Goal: Information Seeking & Learning: Check status

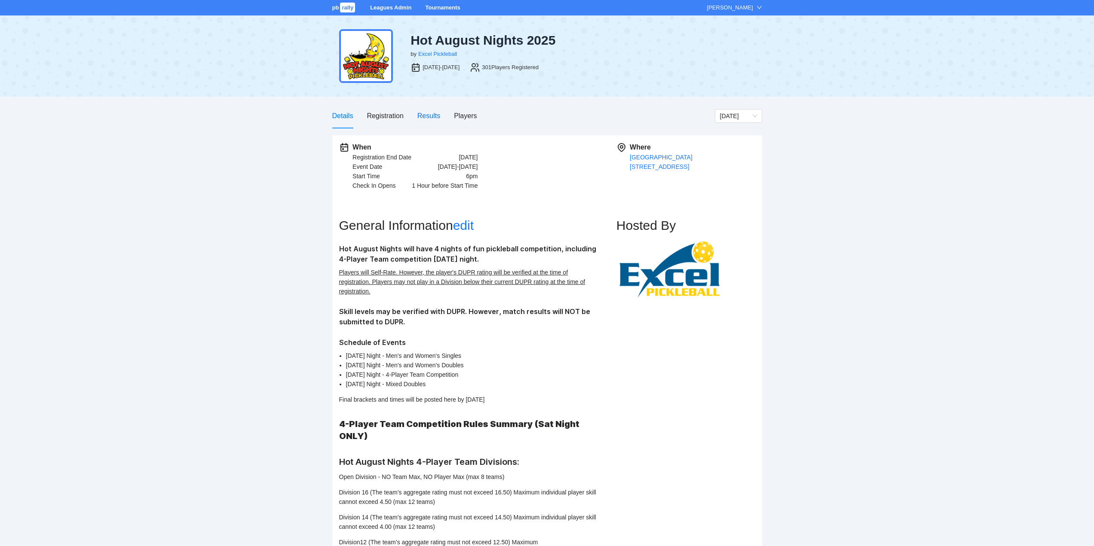
click at [429, 114] on div "Results" at bounding box center [428, 115] width 23 height 11
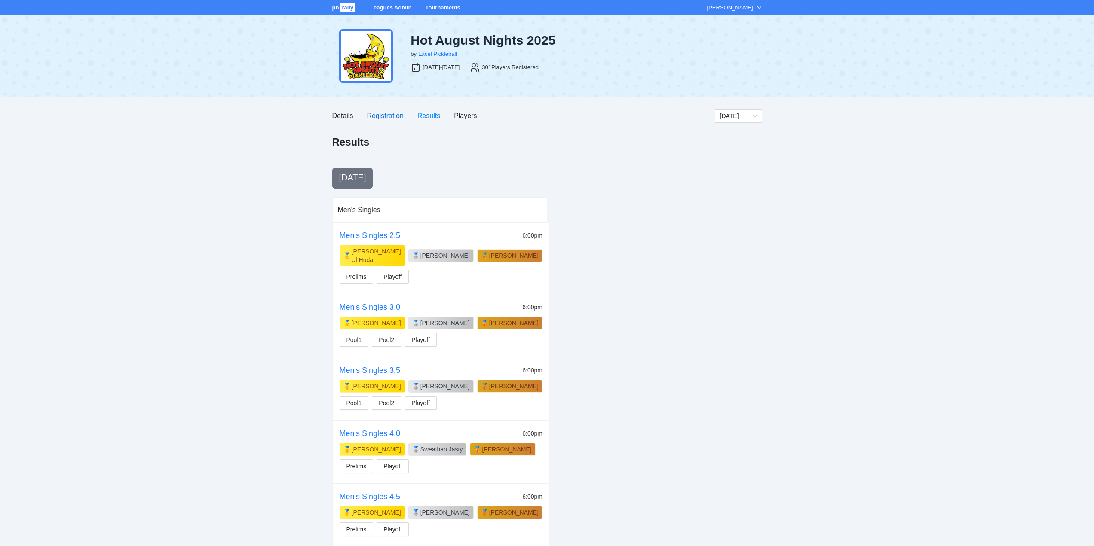
click at [383, 114] on div "Registration" at bounding box center [385, 115] width 37 height 11
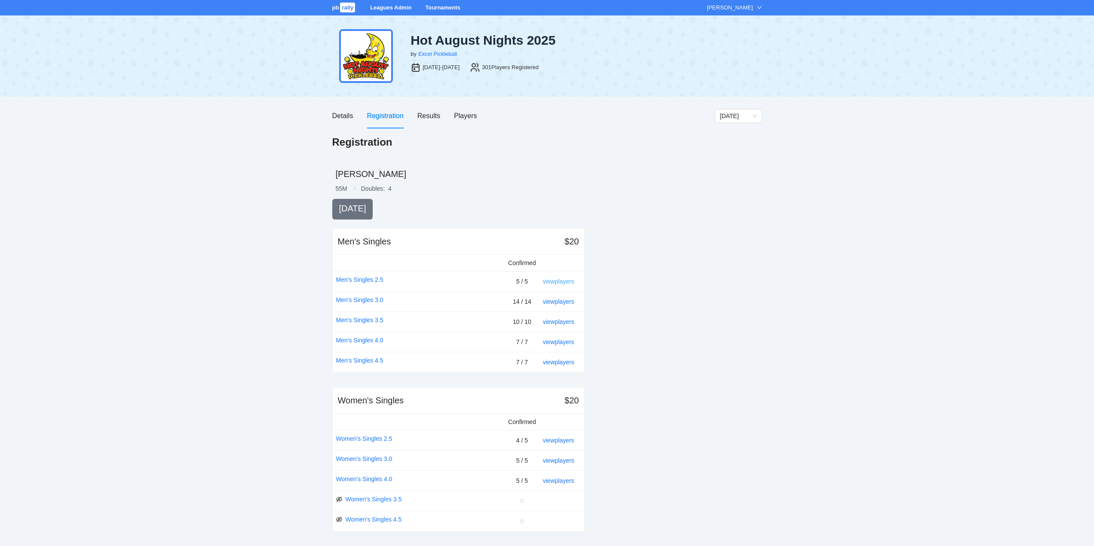
click at [558, 282] on link "view players" at bounding box center [558, 281] width 31 height 7
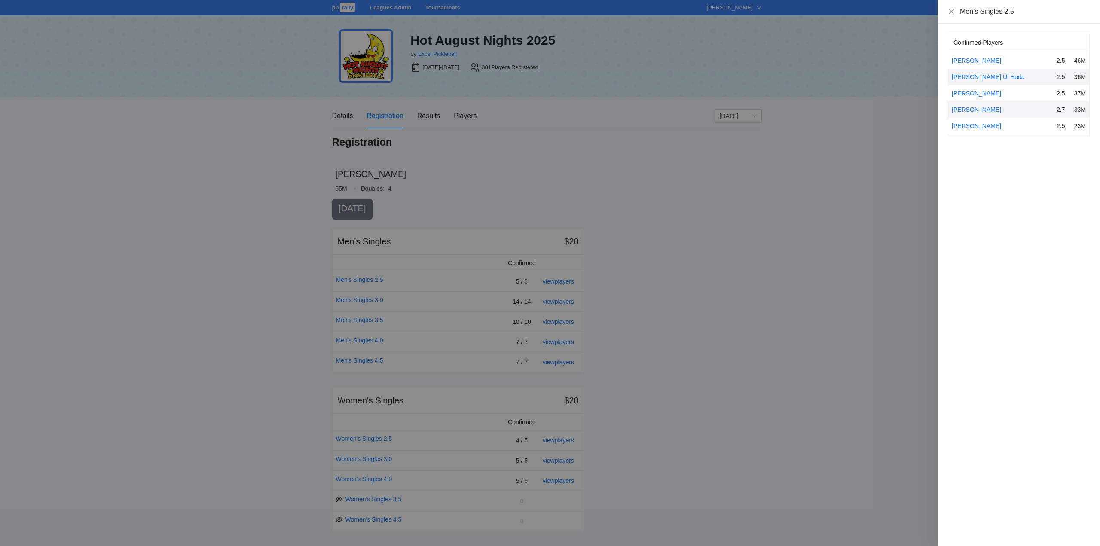
click at [466, 144] on div at bounding box center [550, 273] width 1100 height 546
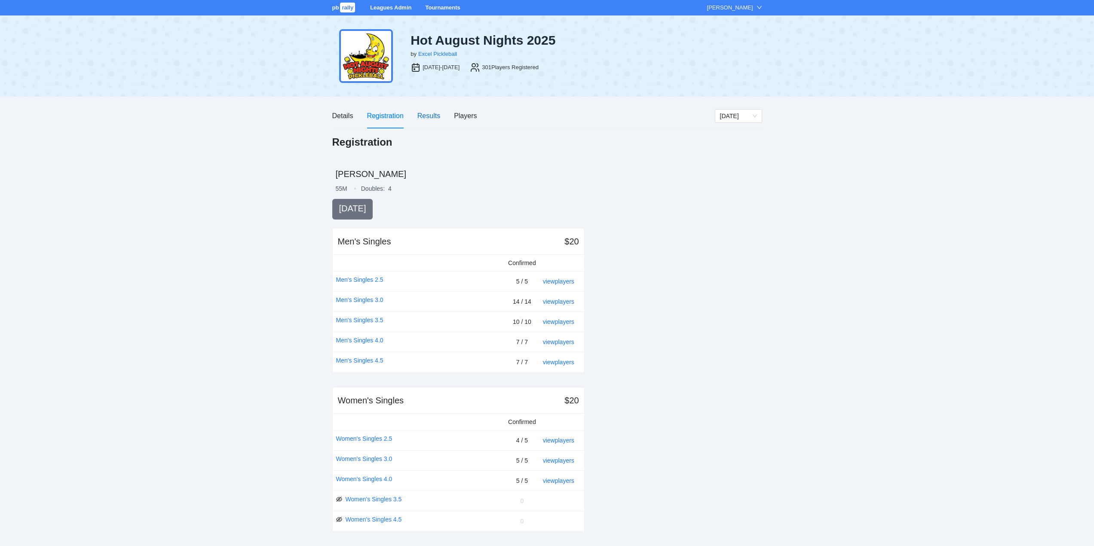
click at [434, 113] on div "Results" at bounding box center [428, 115] width 23 height 11
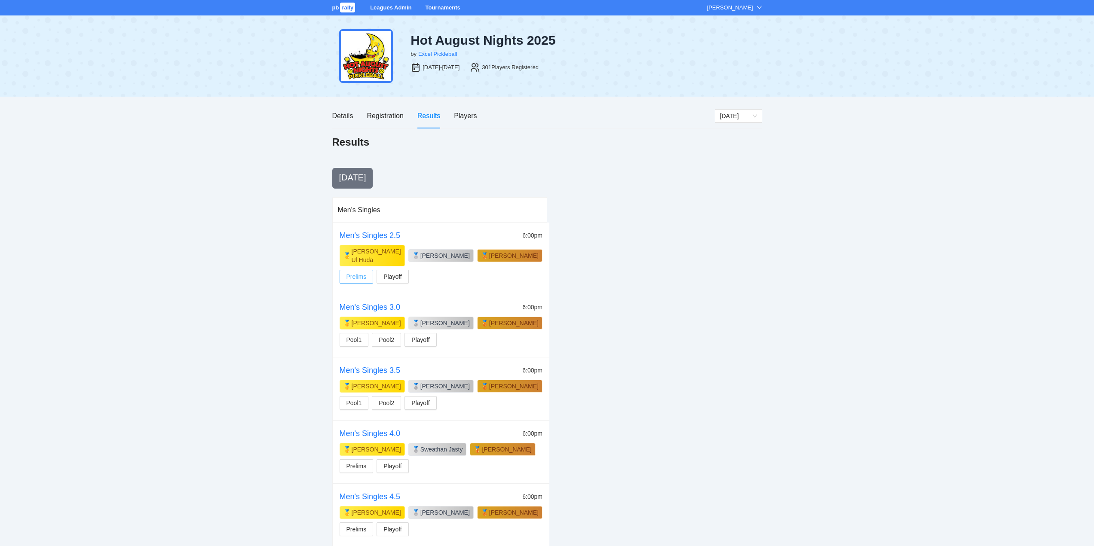
click at [357, 272] on span "Prelims" at bounding box center [356, 276] width 20 height 9
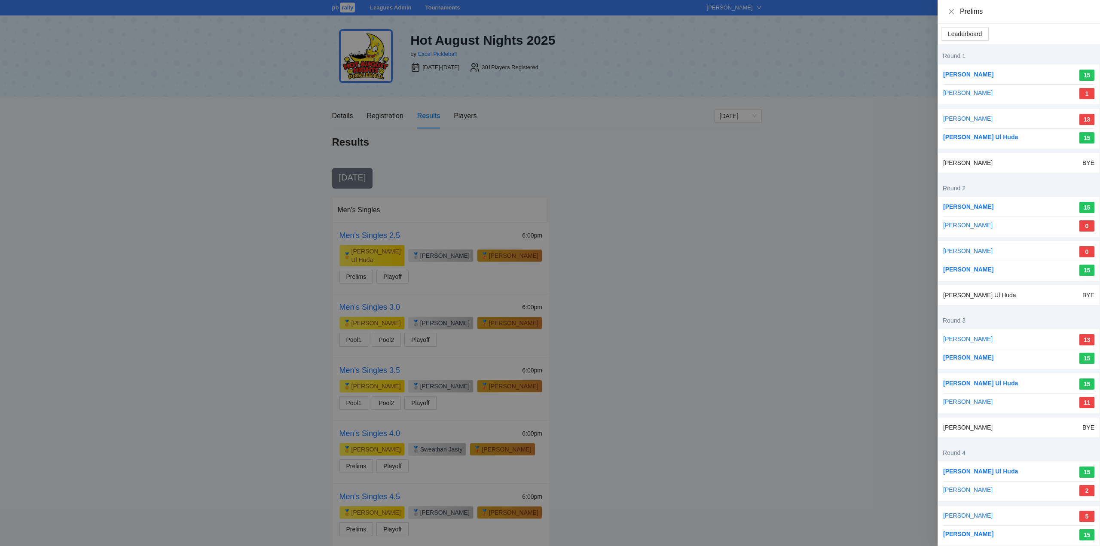
click at [396, 268] on div at bounding box center [550, 273] width 1100 height 546
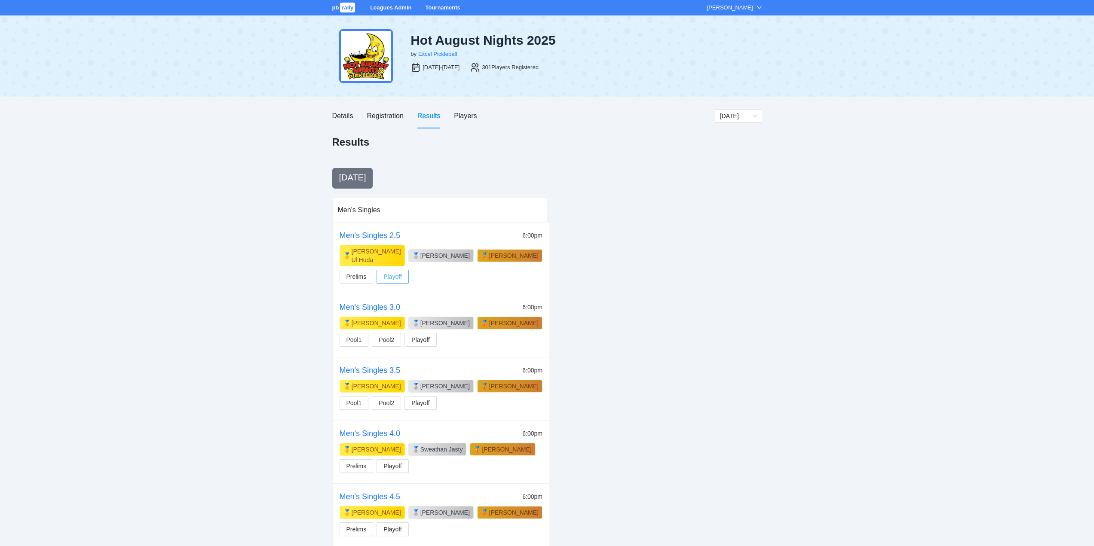
click at [396, 272] on span "Playoff" at bounding box center [392, 276] width 18 height 9
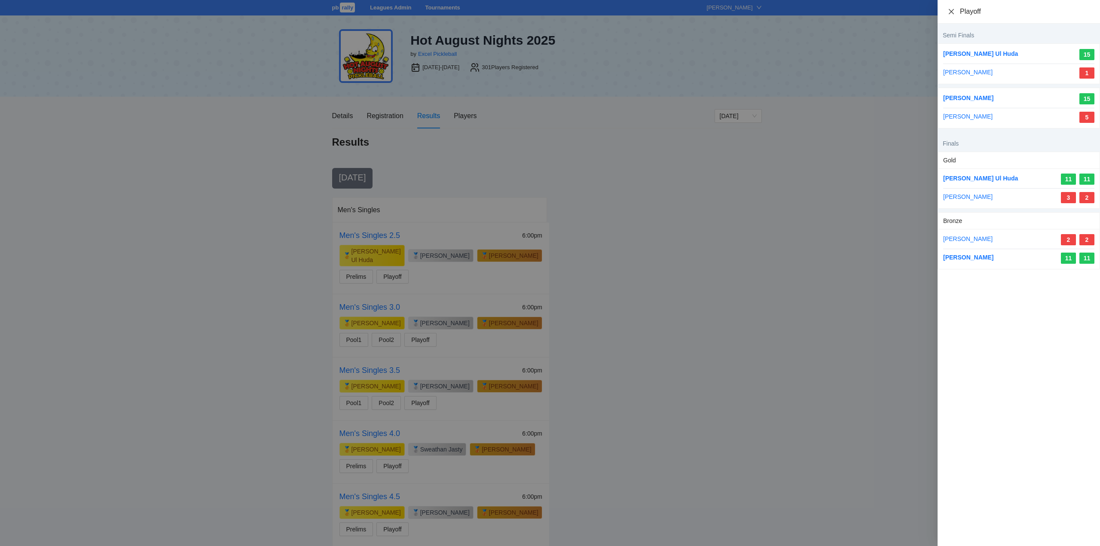
click at [951, 12] on icon "close" at bounding box center [951, 11] width 7 height 7
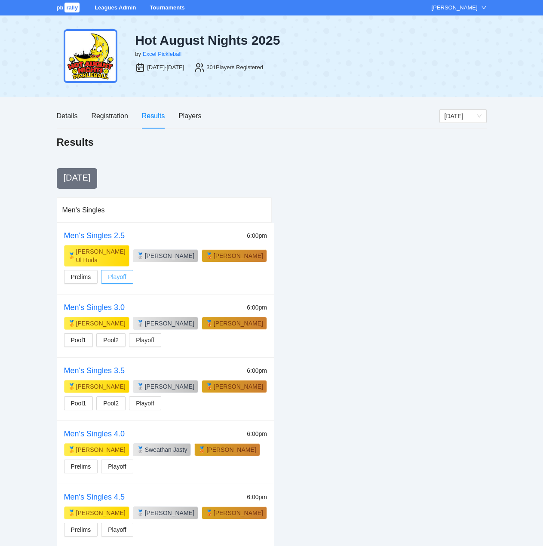
click at [111, 272] on span "Playoff" at bounding box center [117, 276] width 18 height 9
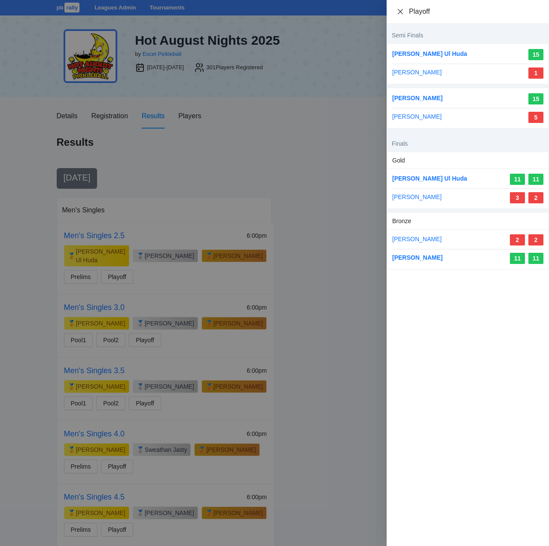
click at [399, 11] on icon "close" at bounding box center [400, 11] width 7 height 7
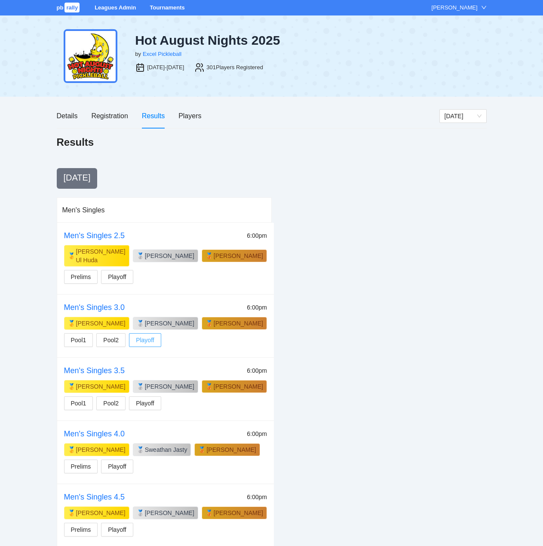
click at [147, 335] on span "Playoff" at bounding box center [145, 339] width 18 height 9
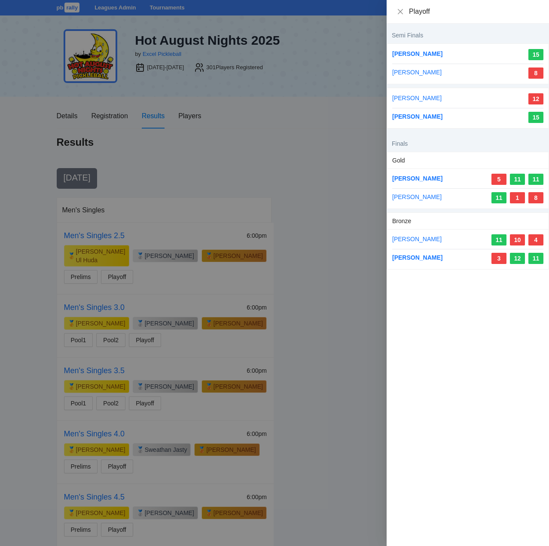
click at [404, 9] on div "Playoff" at bounding box center [468, 11] width 142 height 9
click at [400, 9] on icon "close" at bounding box center [400, 11] width 7 height 7
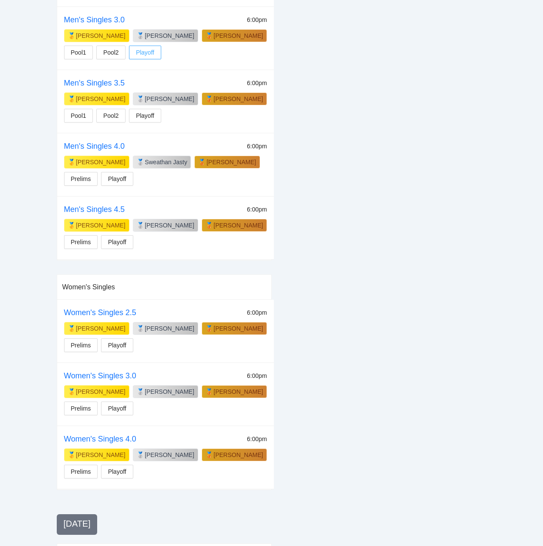
scroll to position [304, 0]
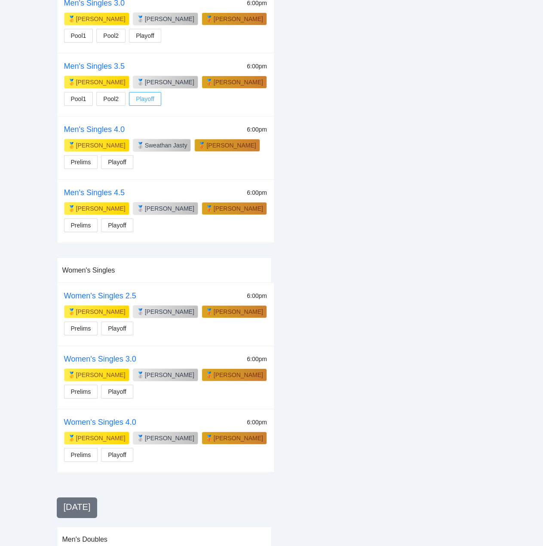
click at [154, 92] on button "Playoff" at bounding box center [145, 99] width 32 height 14
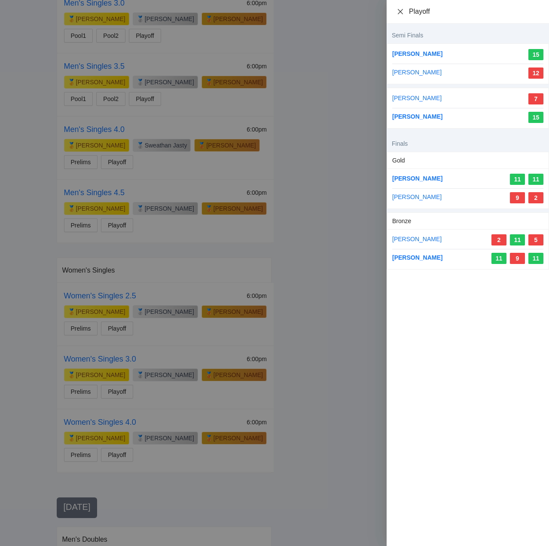
click at [401, 10] on icon "close" at bounding box center [400, 11] width 7 height 7
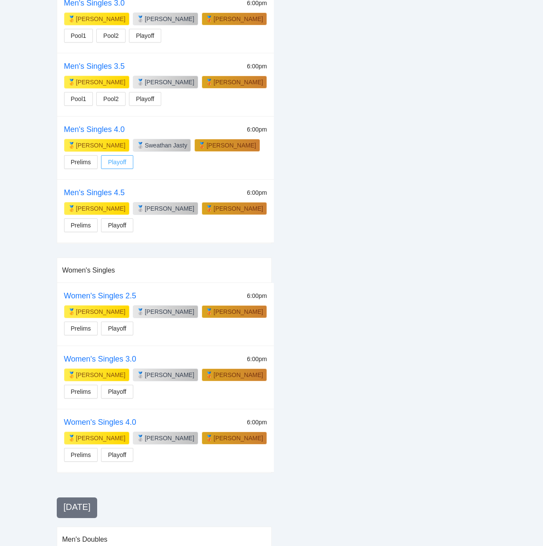
click at [116, 157] on span "Playoff" at bounding box center [117, 161] width 18 height 9
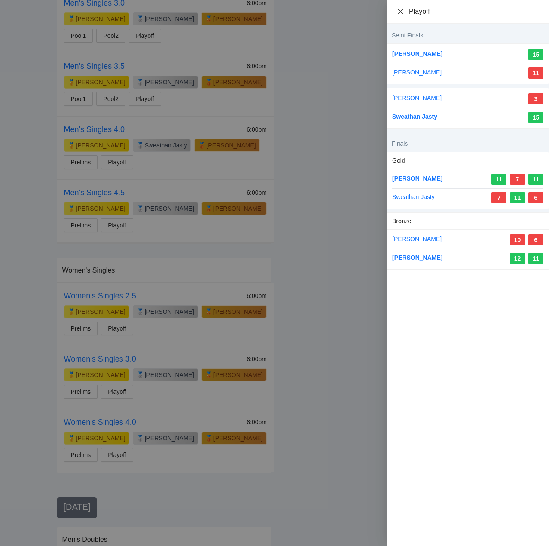
click at [401, 11] on icon "close" at bounding box center [400, 11] width 5 height 5
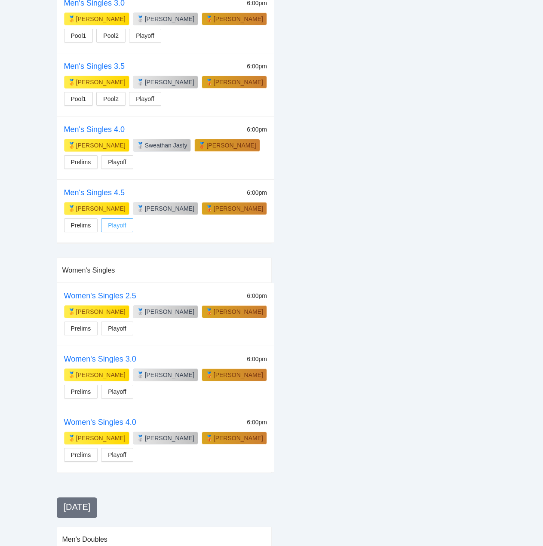
click at [123, 221] on span "Playoff" at bounding box center [117, 225] width 18 height 9
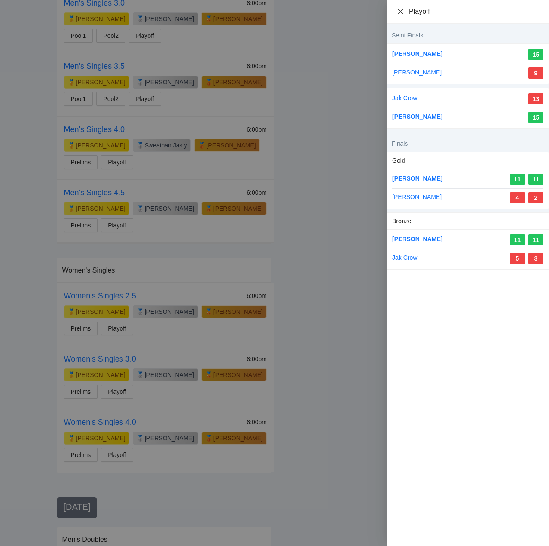
click at [400, 10] on icon "close" at bounding box center [400, 11] width 7 height 7
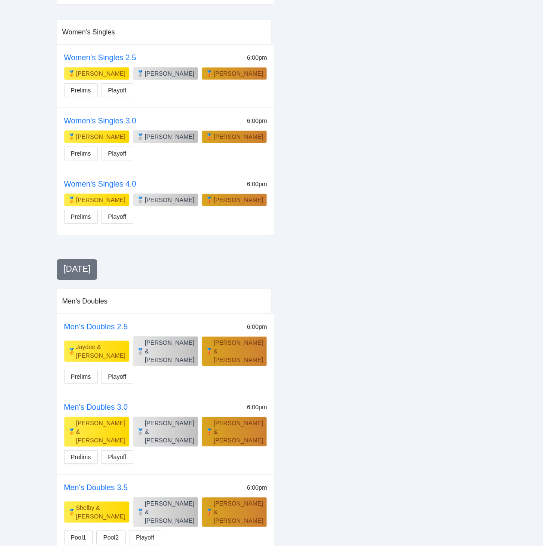
scroll to position [562, 0]
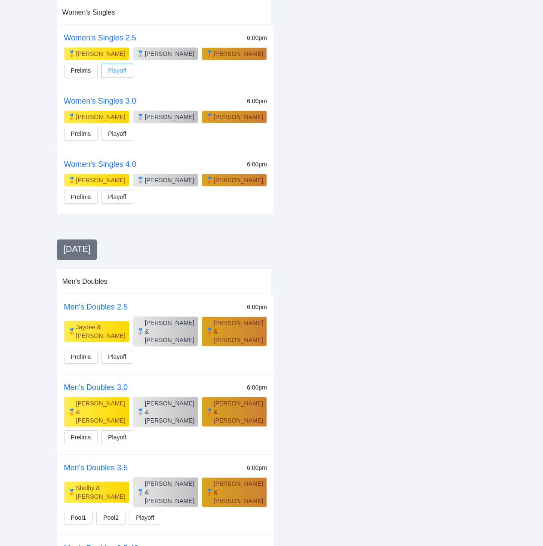
click at [124, 66] on span "Playoff" at bounding box center [117, 70] width 18 height 9
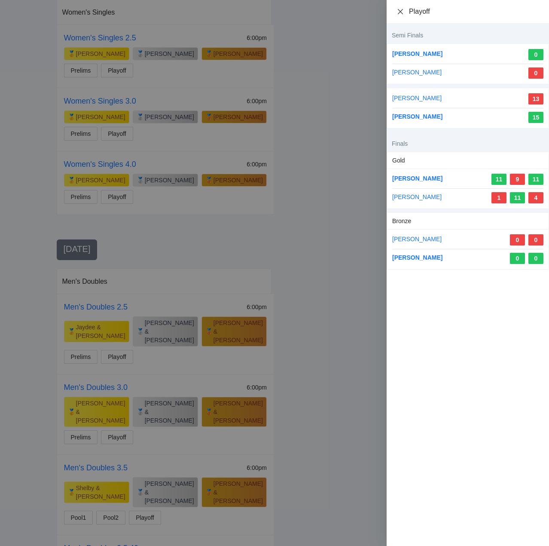
click at [399, 8] on icon "close" at bounding box center [400, 11] width 7 height 7
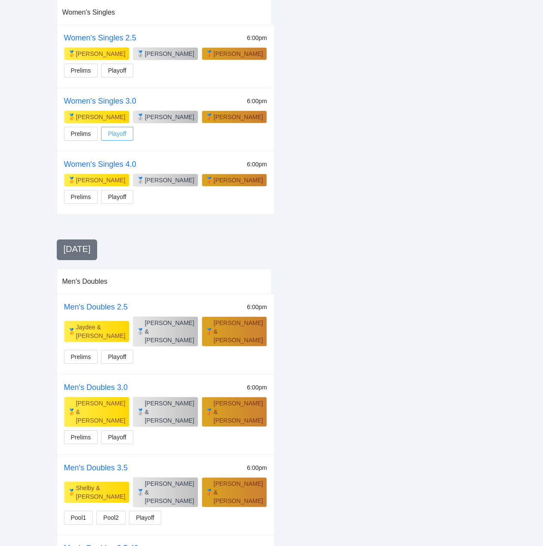
click at [118, 129] on span "Playoff" at bounding box center [117, 133] width 18 height 9
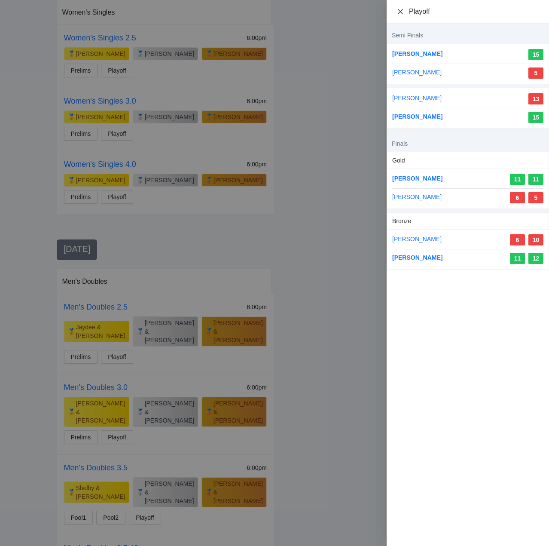
click at [400, 9] on icon "close" at bounding box center [400, 11] width 7 height 7
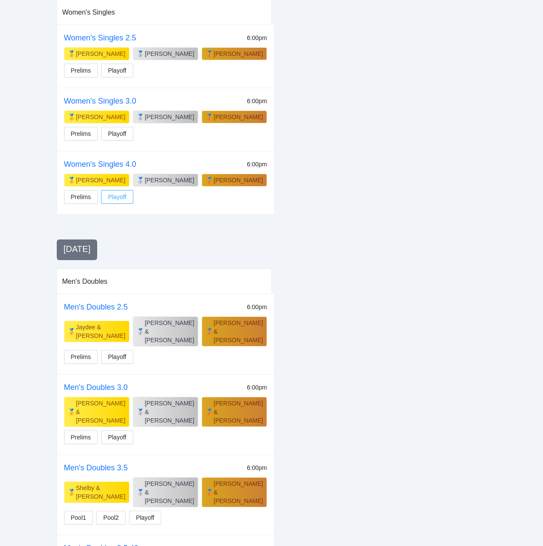
click at [121, 192] on span "Playoff" at bounding box center [117, 196] width 18 height 9
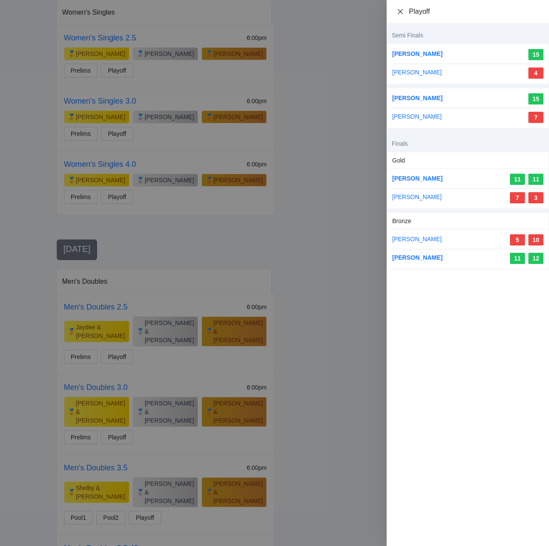
click at [403, 12] on icon "close" at bounding box center [400, 11] width 7 height 7
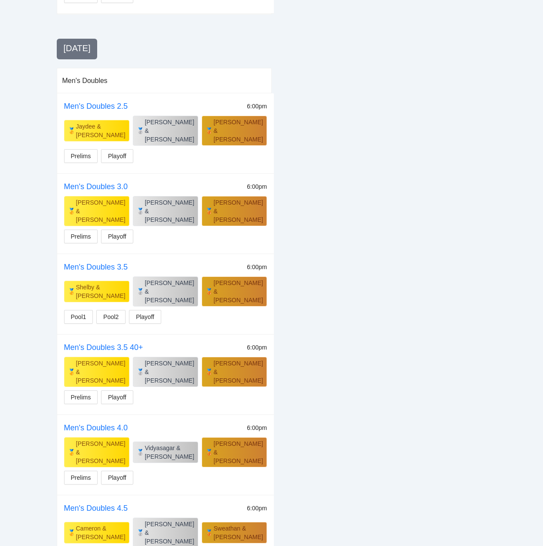
scroll to position [777, 0]
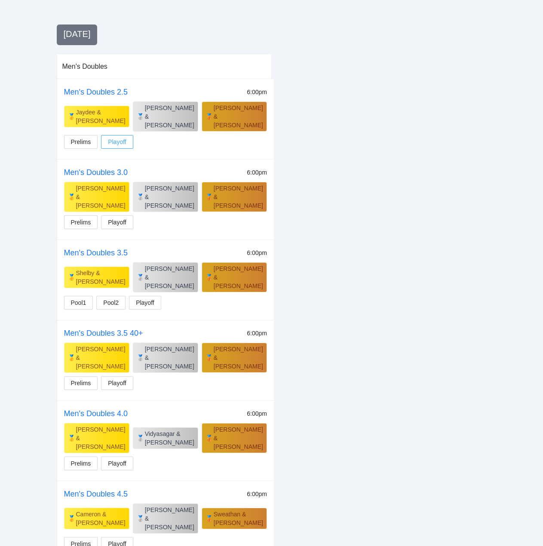
click at [120, 137] on span "Playoff" at bounding box center [117, 141] width 18 height 9
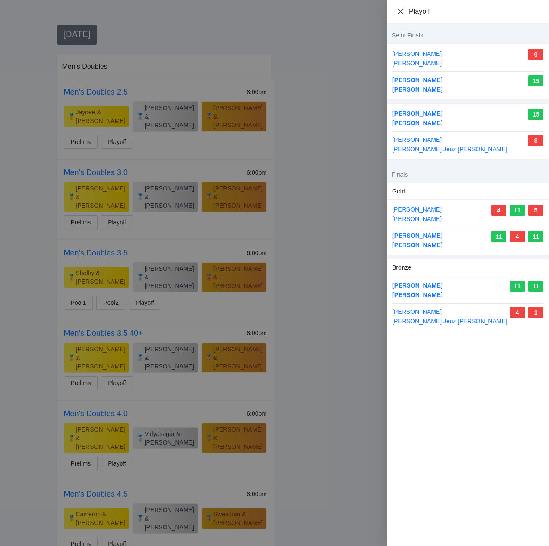
click at [399, 12] on icon "close" at bounding box center [400, 11] width 7 height 7
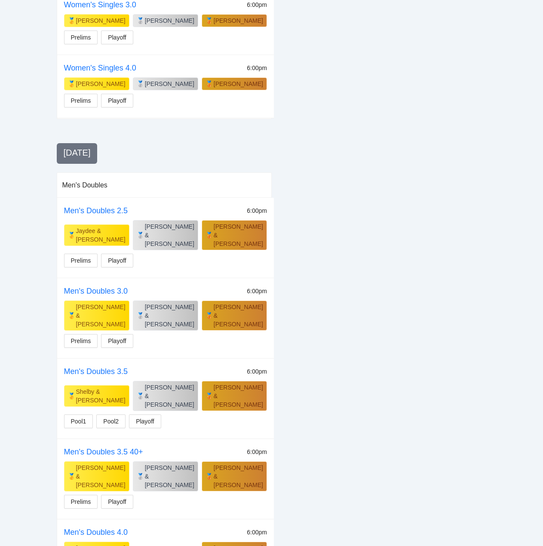
scroll to position [655, 0]
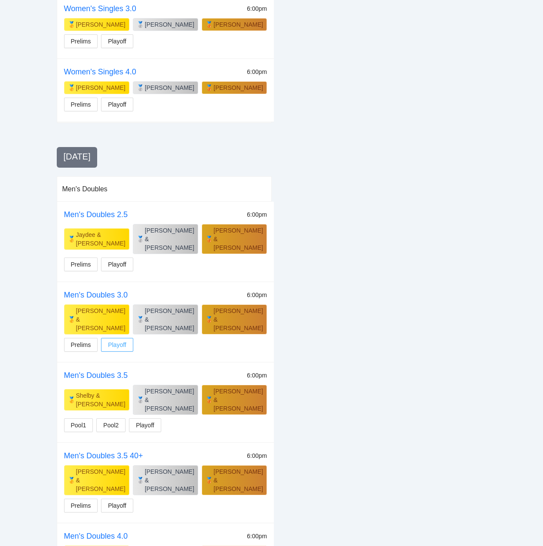
click at [122, 340] on span "Playoff" at bounding box center [117, 344] width 18 height 9
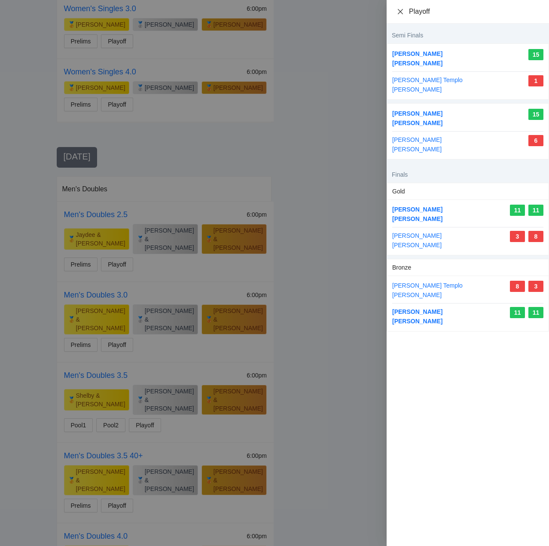
drag, startPoint x: 398, startPoint y: 10, endPoint x: 401, endPoint y: 16, distance: 6.9
click at [398, 10] on icon "close" at bounding box center [400, 11] width 7 height 7
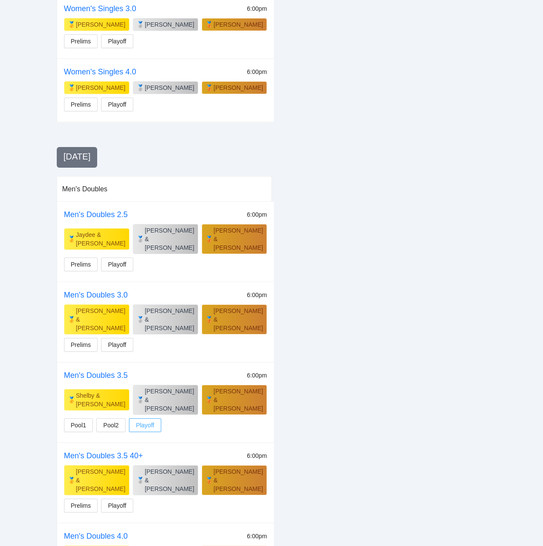
click at [144, 420] on span "Playoff" at bounding box center [145, 424] width 18 height 9
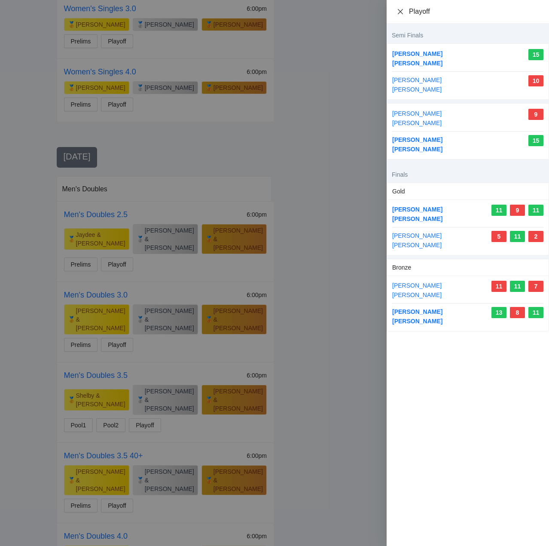
click at [400, 13] on icon "close" at bounding box center [400, 11] width 7 height 7
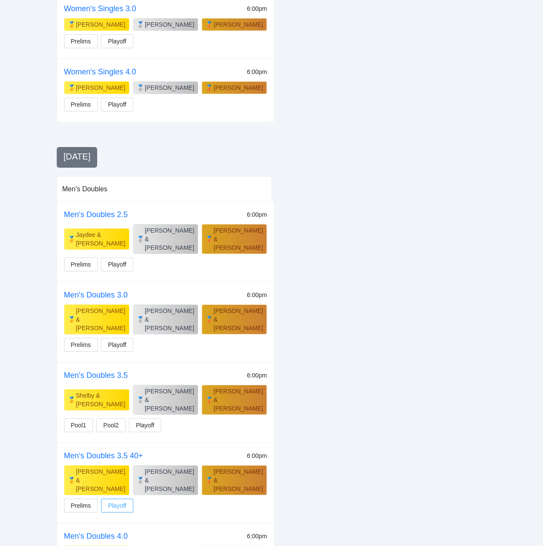
click at [123, 501] on span "Playoff" at bounding box center [117, 505] width 18 height 9
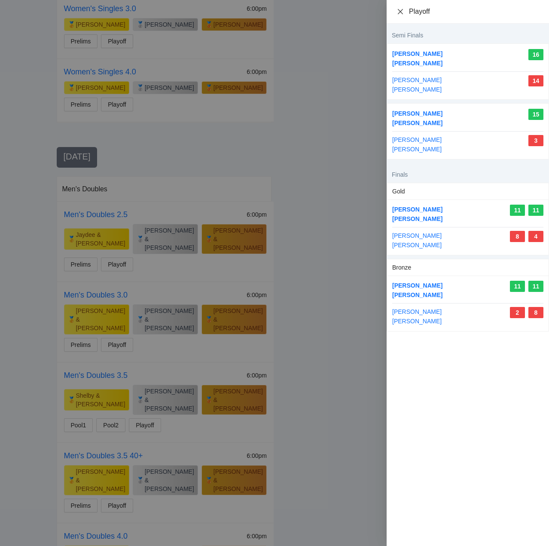
click at [401, 11] on icon "close" at bounding box center [400, 11] width 7 height 7
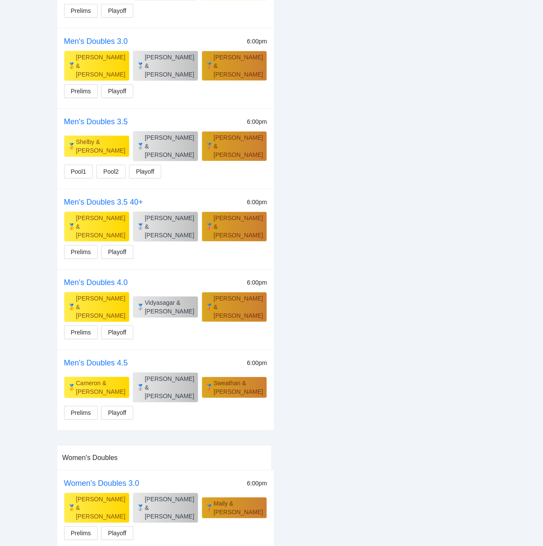
scroll to position [913, 0]
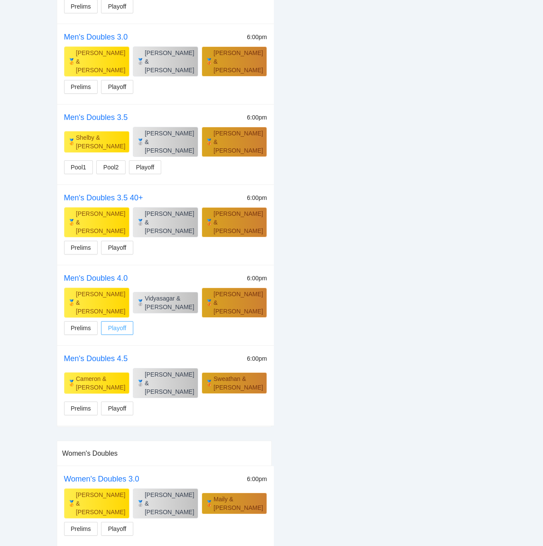
click at [124, 323] on span "Playoff" at bounding box center [117, 327] width 18 height 9
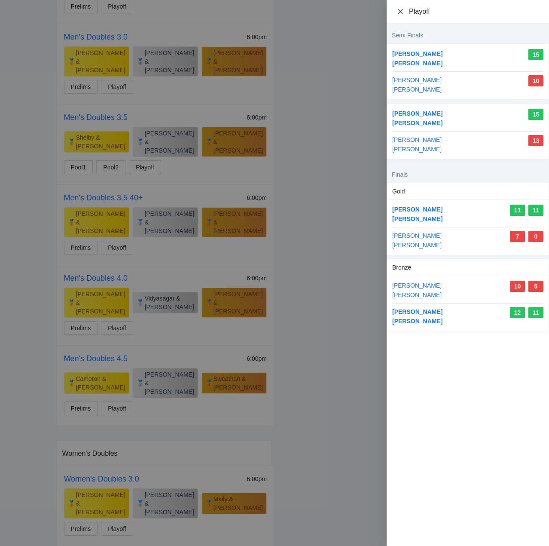
drag, startPoint x: 401, startPoint y: 10, endPoint x: 401, endPoint y: 25, distance: 14.2
click at [401, 12] on icon "close" at bounding box center [400, 11] width 7 height 7
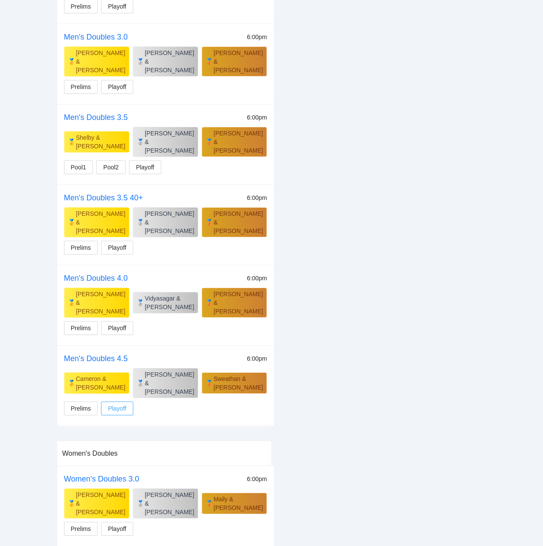
click at [121, 404] on span "Playoff" at bounding box center [117, 408] width 18 height 9
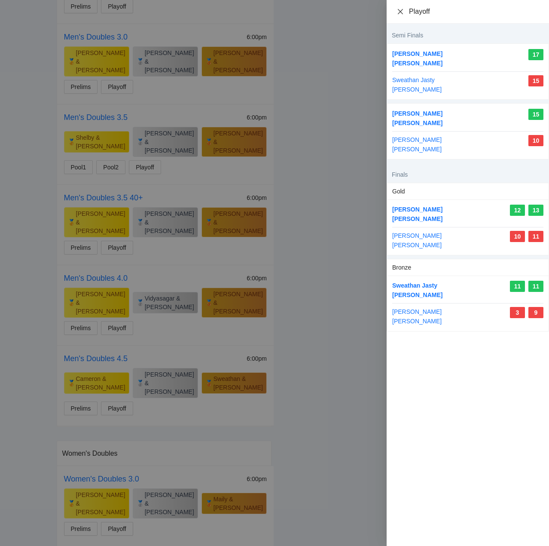
click at [400, 12] on icon "close" at bounding box center [400, 11] width 7 height 7
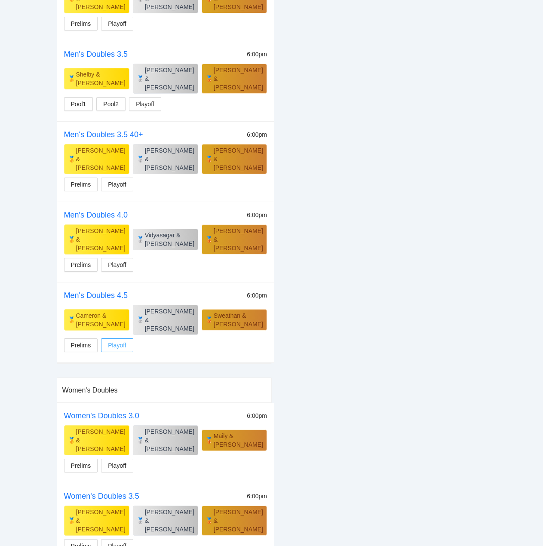
scroll to position [999, 0]
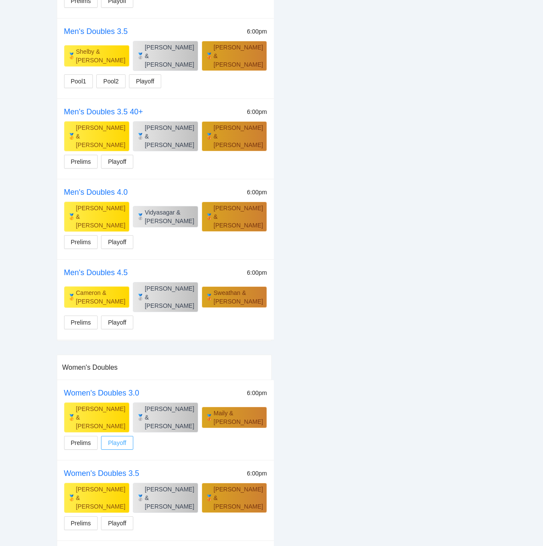
click at [122, 438] on span "Playoff" at bounding box center [117, 442] width 18 height 9
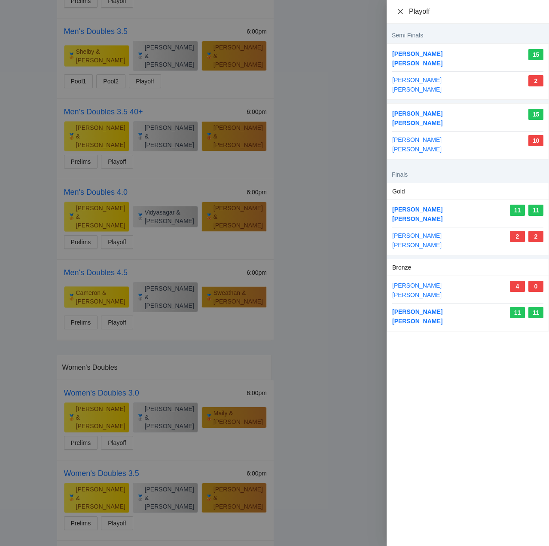
click at [398, 10] on icon "close" at bounding box center [400, 11] width 7 height 7
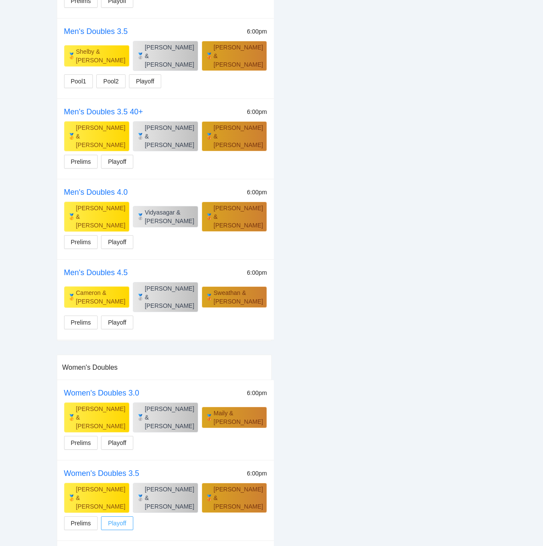
click at [122, 518] on span "Playoff" at bounding box center [117, 522] width 18 height 9
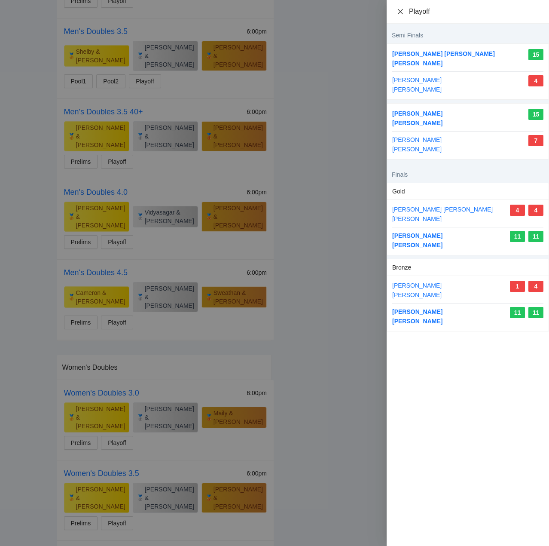
click at [398, 10] on icon "close" at bounding box center [400, 11] width 7 height 7
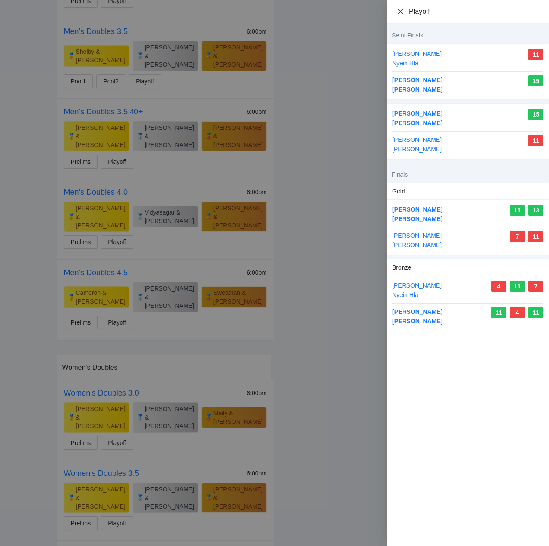
click at [399, 12] on icon "close" at bounding box center [400, 11] width 7 height 7
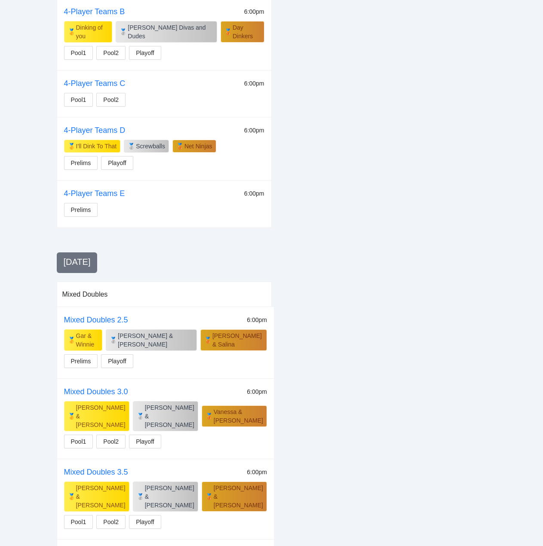
scroll to position [1772, 0]
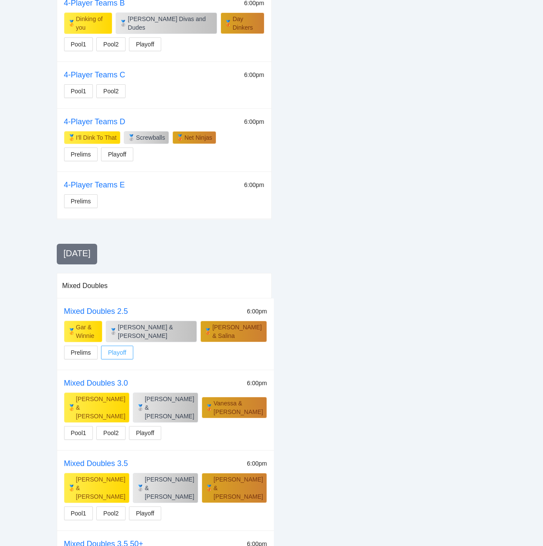
click at [123, 348] on span "Playoff" at bounding box center [117, 352] width 18 height 9
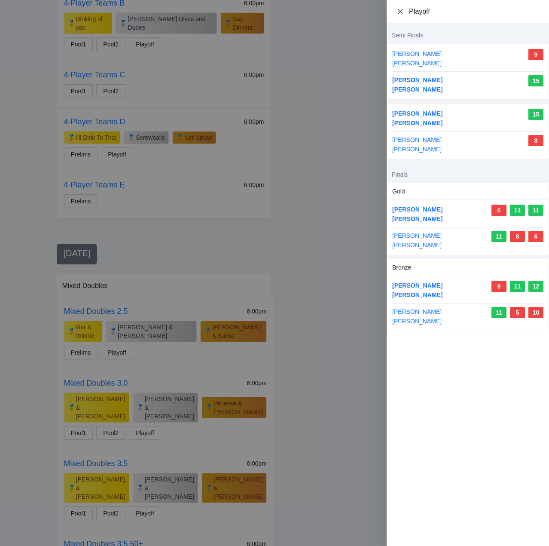
click at [399, 12] on icon "close" at bounding box center [400, 11] width 5 height 5
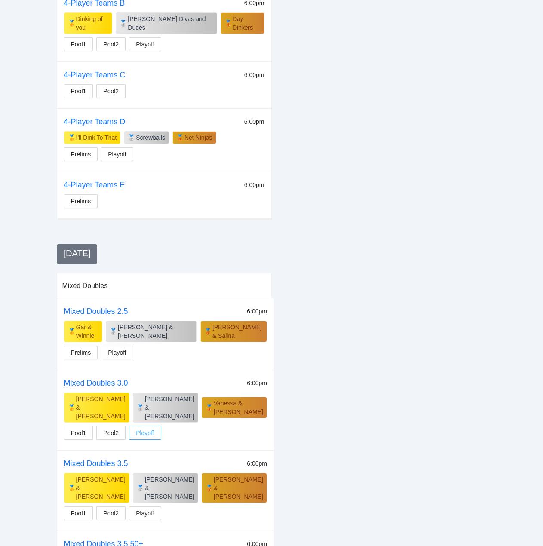
click at [150, 428] on span "Playoff" at bounding box center [145, 432] width 18 height 9
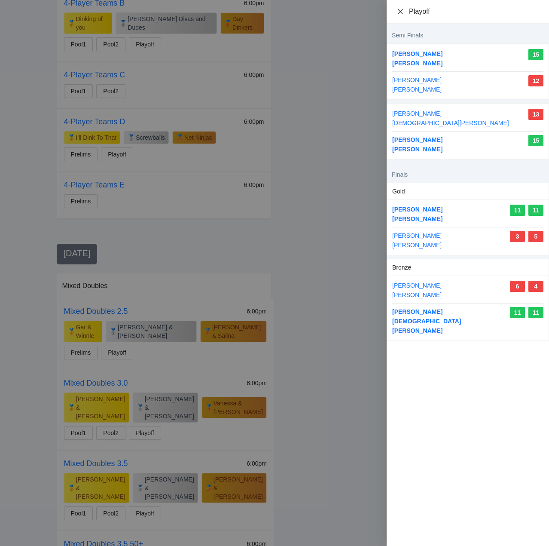
click at [401, 10] on icon "close" at bounding box center [400, 11] width 5 height 5
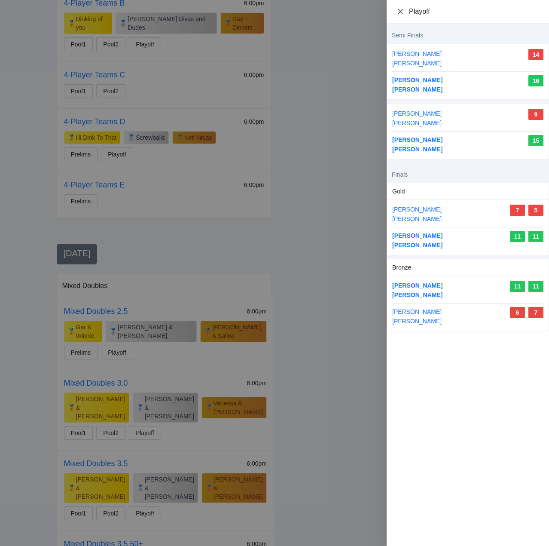
drag, startPoint x: 398, startPoint y: 9, endPoint x: 400, endPoint y: 15, distance: 5.6
click at [398, 9] on icon "close" at bounding box center [400, 11] width 7 height 7
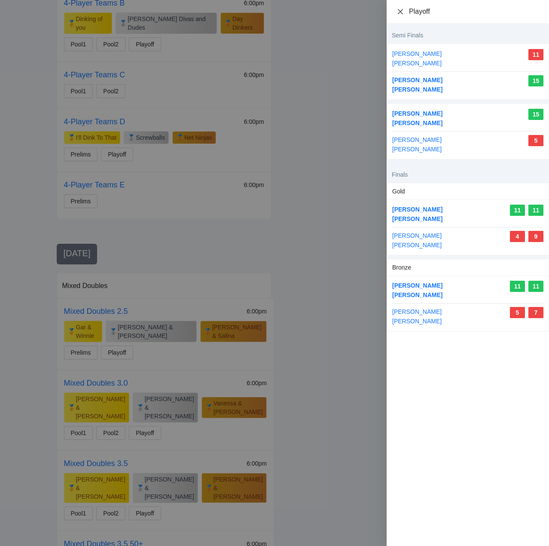
click at [402, 12] on icon "close" at bounding box center [400, 11] width 7 height 7
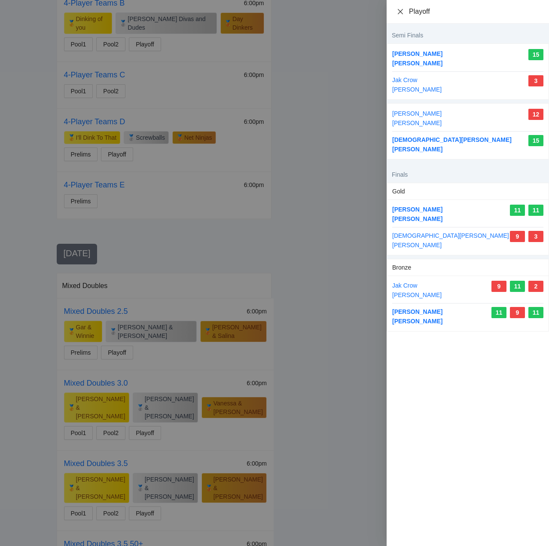
drag, startPoint x: 402, startPoint y: 10, endPoint x: 401, endPoint y: 18, distance: 7.8
click at [402, 11] on icon "close" at bounding box center [400, 11] width 7 height 7
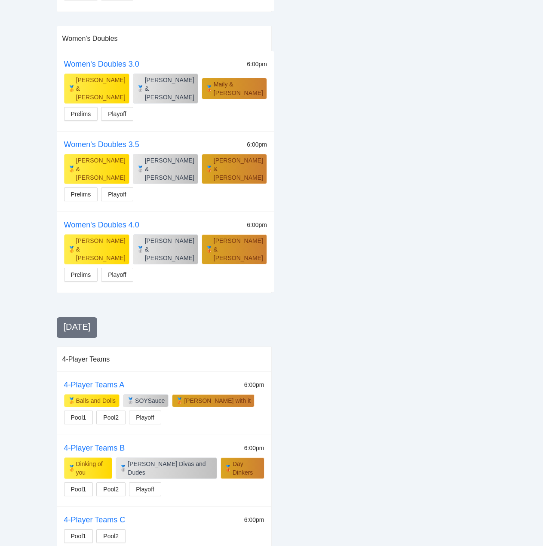
scroll to position [1342, 0]
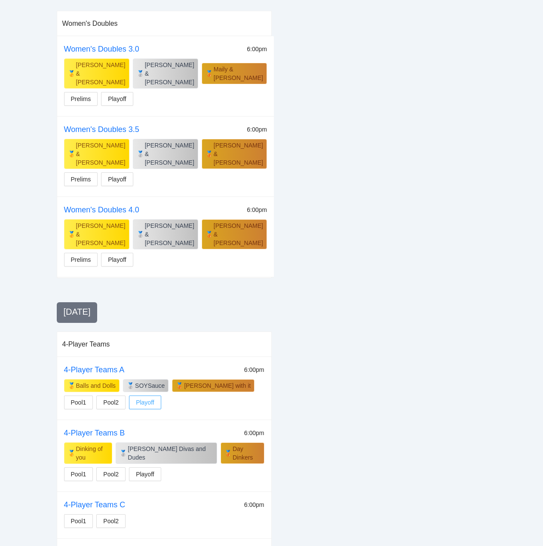
click at [155, 395] on button "Playoff" at bounding box center [145, 402] width 32 height 14
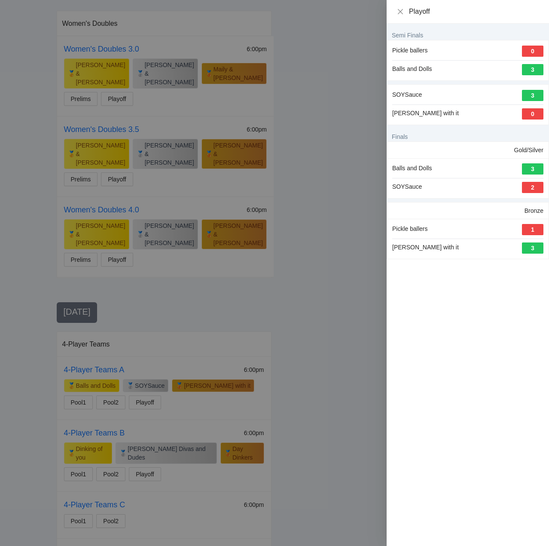
click at [427, 66] on div "Balls and Dolls" at bounding box center [412, 69] width 40 height 11
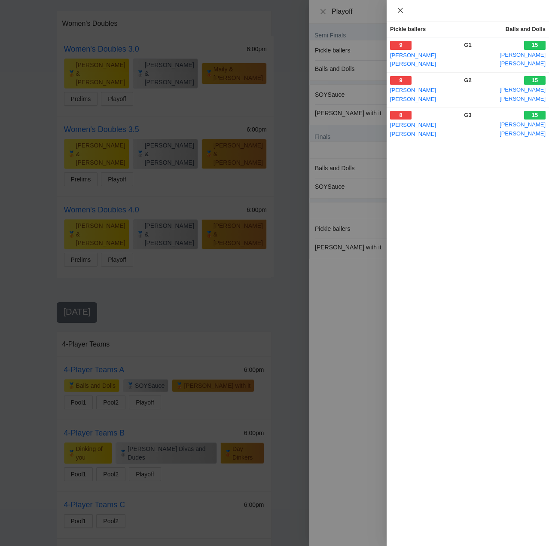
click at [401, 10] on icon "close" at bounding box center [400, 10] width 5 height 5
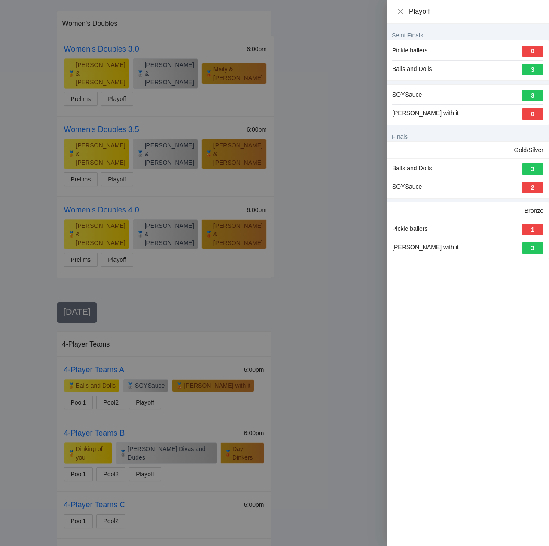
click at [417, 185] on div "SOYSauce" at bounding box center [407, 187] width 30 height 11
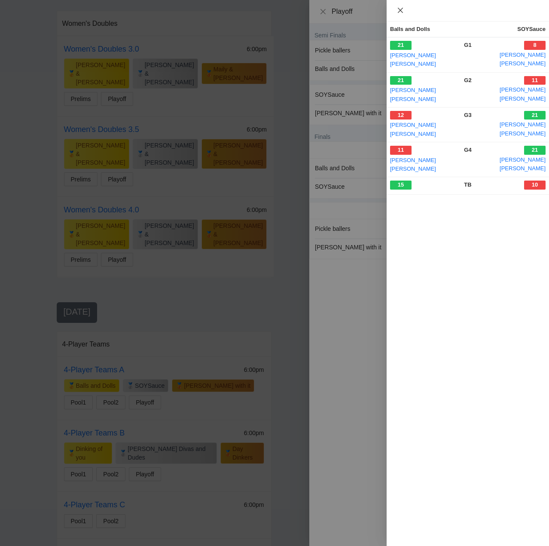
click at [400, 8] on icon "close" at bounding box center [400, 10] width 7 height 7
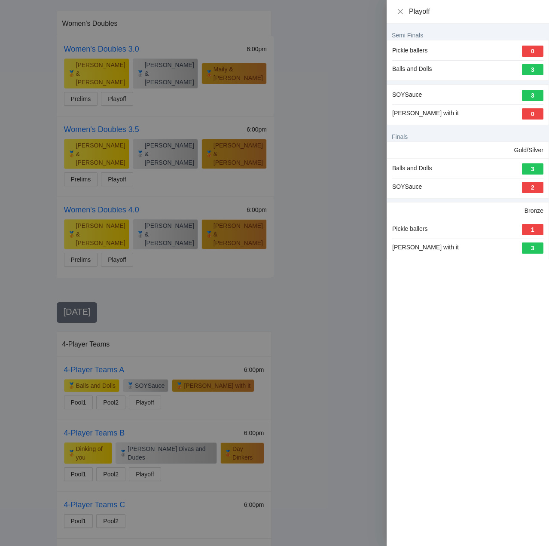
click at [408, 247] on div "[PERSON_NAME] with it" at bounding box center [425, 247] width 67 height 11
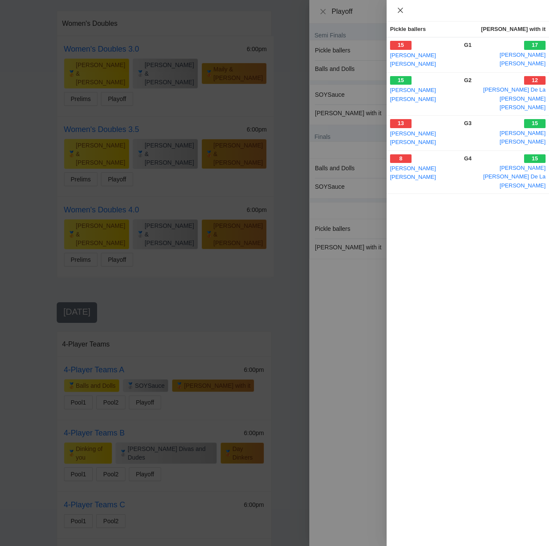
click at [399, 10] on icon "close" at bounding box center [400, 10] width 7 height 7
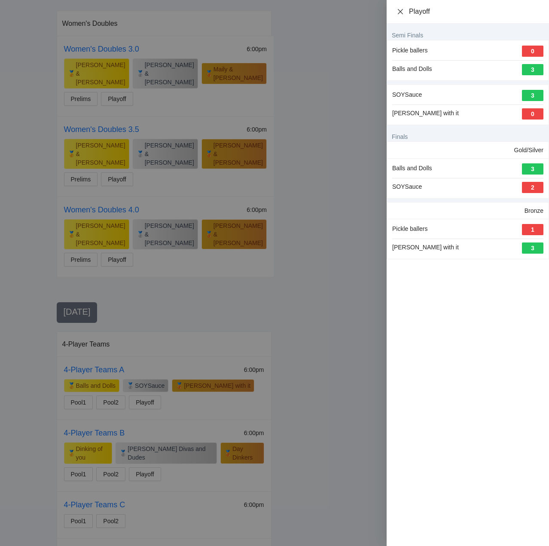
click at [401, 11] on icon "close" at bounding box center [400, 11] width 5 height 5
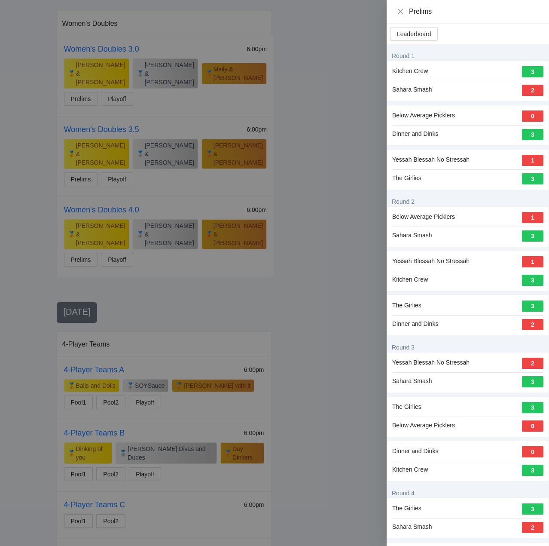
click at [204, 474] on div at bounding box center [274, 273] width 549 height 546
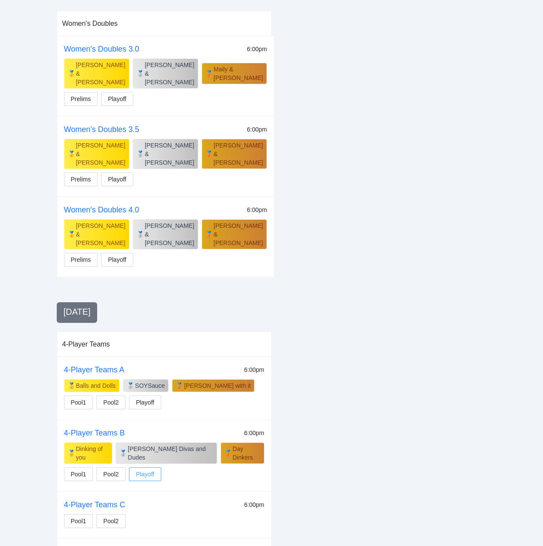
click at [142, 469] on span "Playoff" at bounding box center [145, 473] width 18 height 9
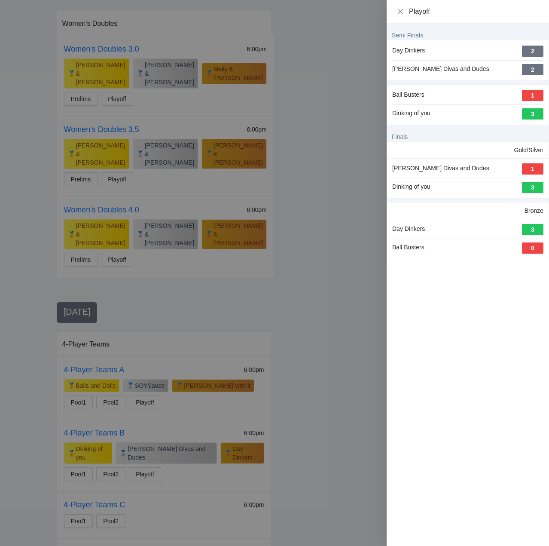
click at [420, 187] on div "Dinking of you" at bounding box center [411, 187] width 38 height 11
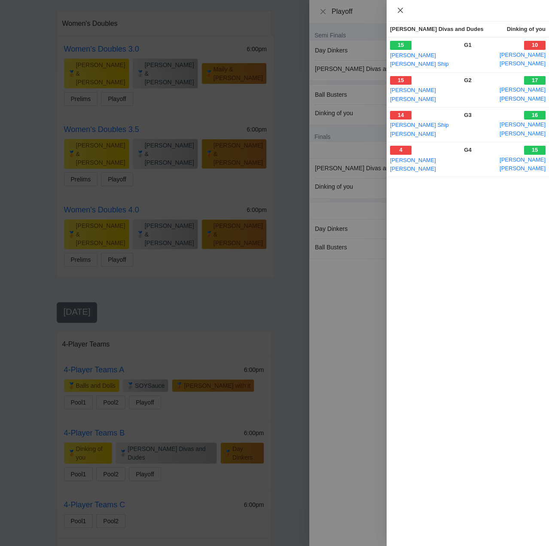
click at [402, 12] on icon "close" at bounding box center [400, 10] width 5 height 5
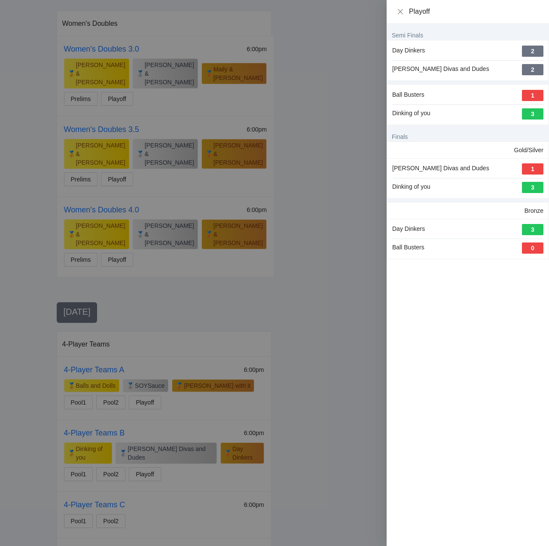
click at [442, 169] on div "[PERSON_NAME] Divas and Dudes" at bounding box center [440, 168] width 97 height 11
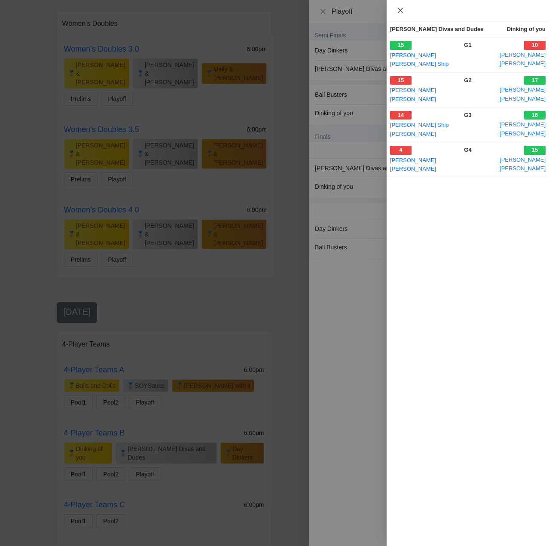
click at [397, 10] on icon "close" at bounding box center [400, 10] width 7 height 7
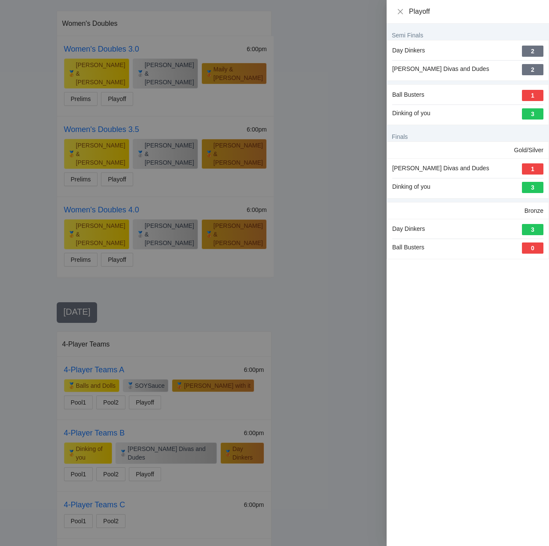
click at [448, 166] on div "[PERSON_NAME] Divas and Dudes" at bounding box center [440, 168] width 97 height 11
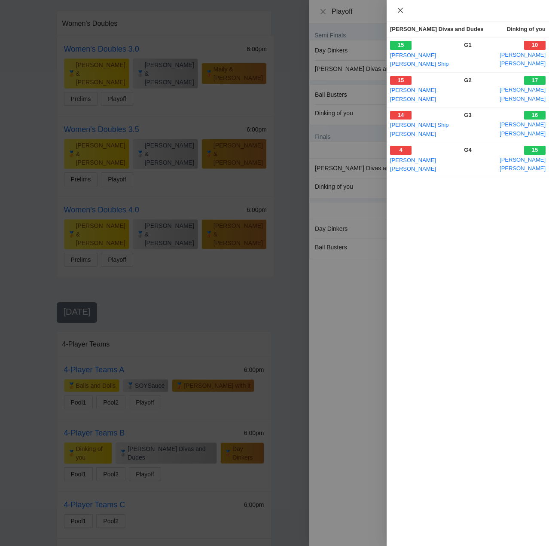
click at [400, 7] on icon "close" at bounding box center [400, 10] width 7 height 7
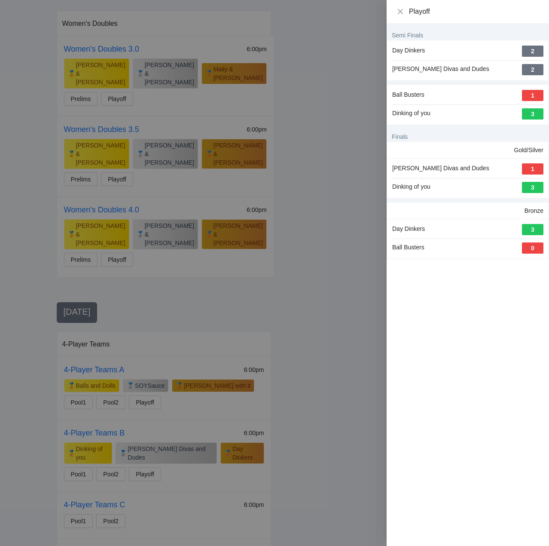
click at [417, 228] on div "Day Dinkers" at bounding box center [408, 229] width 33 height 11
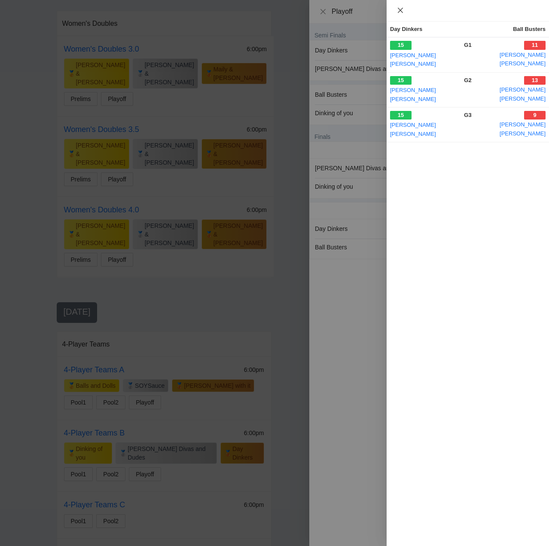
click at [398, 9] on icon "close" at bounding box center [400, 10] width 7 height 7
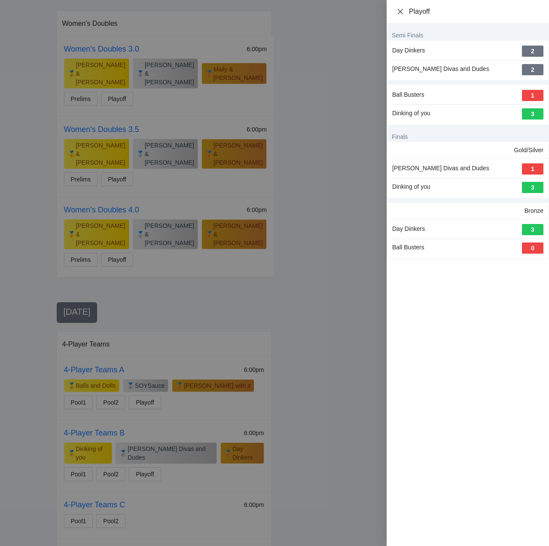
click at [399, 10] on icon "close" at bounding box center [400, 11] width 5 height 5
click at [400, 12] on icon "close" at bounding box center [400, 11] width 7 height 7
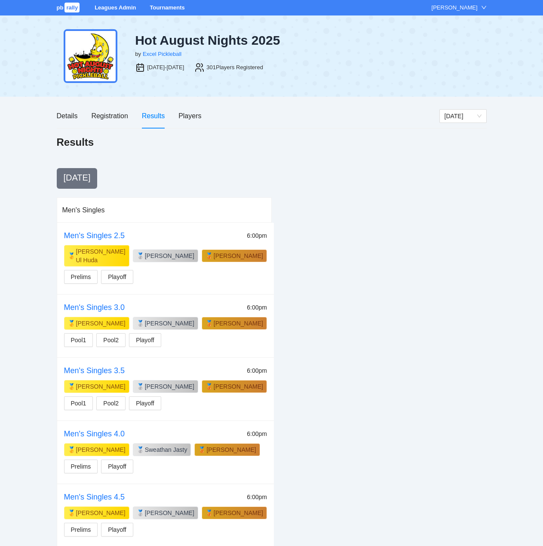
click at [175, 7] on link "Tournaments" at bounding box center [167, 7] width 35 height 6
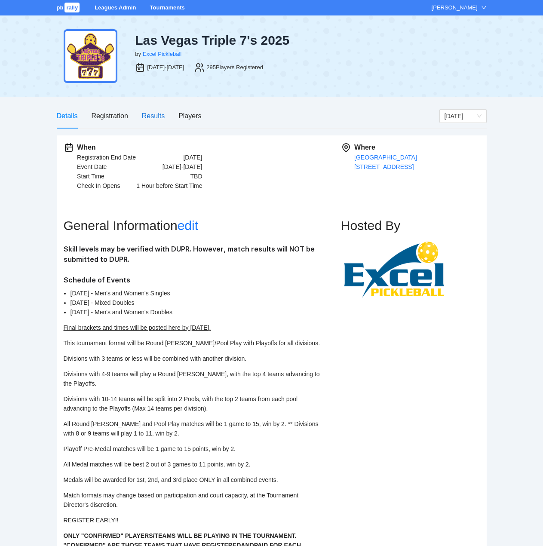
click at [151, 115] on div "Results" at bounding box center [153, 115] width 23 height 11
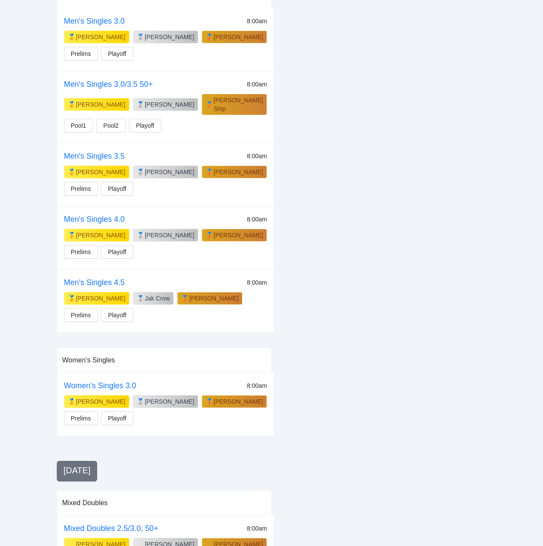
scroll to position [215, 0]
